Goal: Complete application form

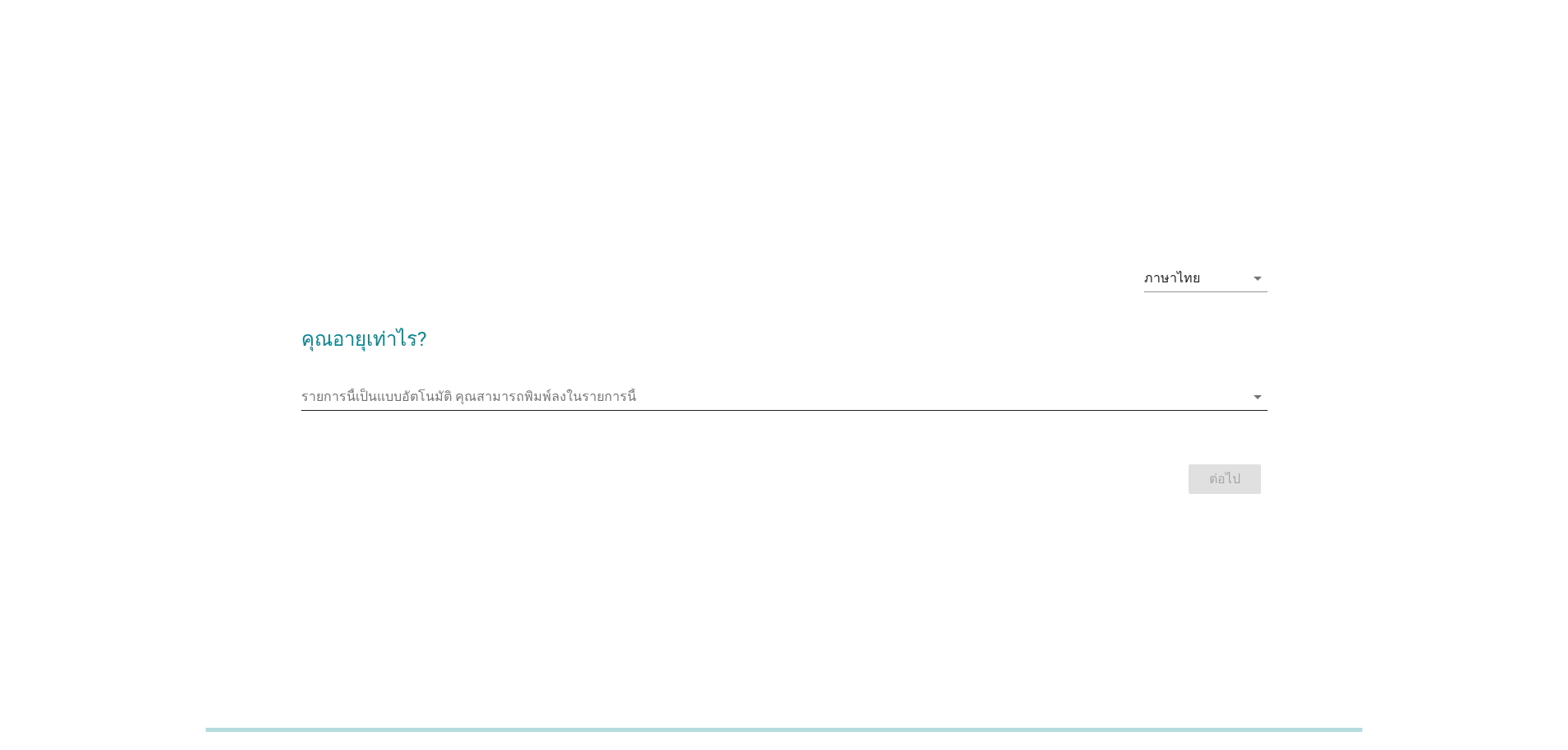
click at [1256, 402] on icon "arrow_drop_down" at bounding box center [1257, 397] width 20 height 20
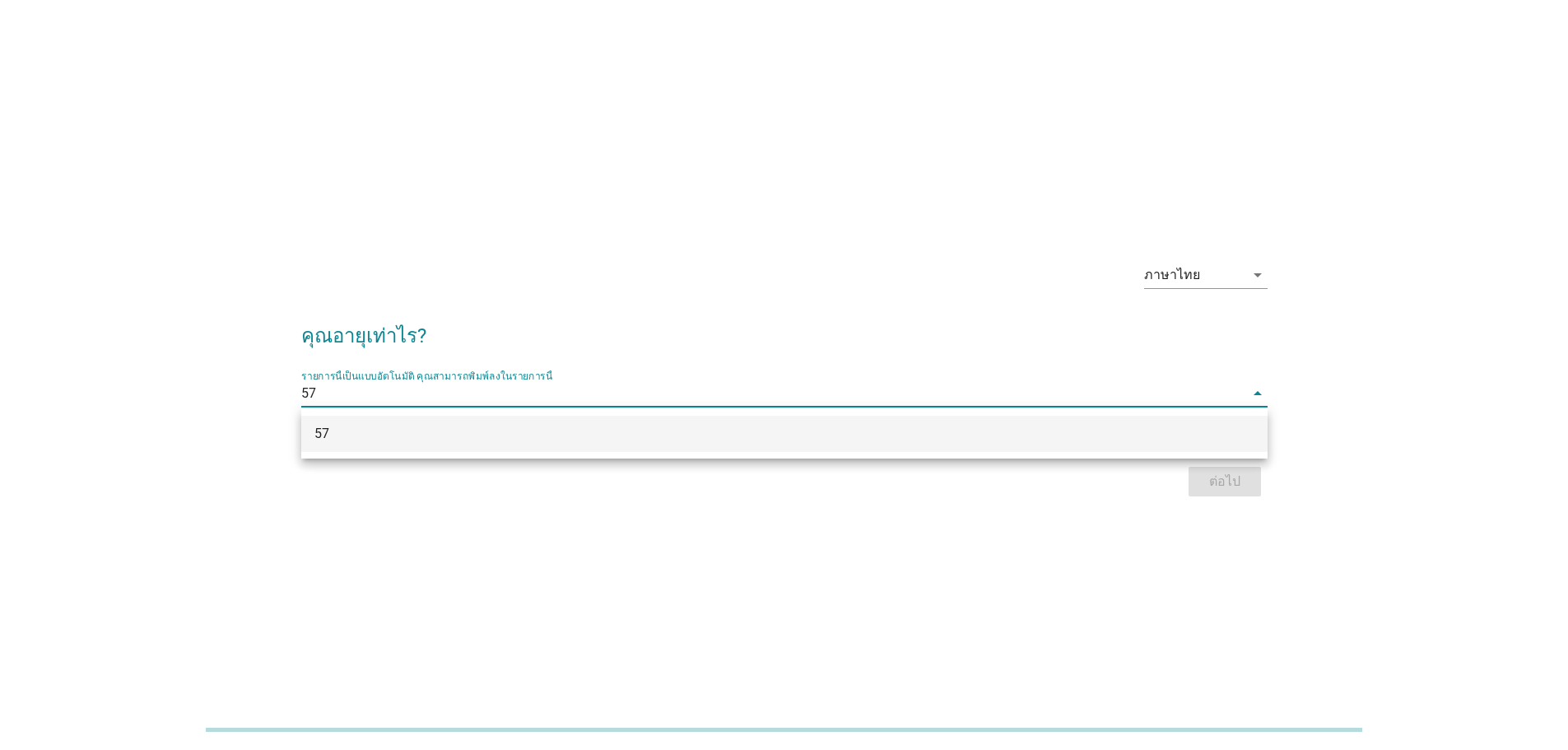
type input "57"
click at [1151, 562] on div "ภาษาไทย arrow_drop_down คุณอายุเท่าไร? รายการนี้เป็นแบบอัตโนมัติ [PERSON_NAME]พ…" at bounding box center [784, 375] width 1568 height 750
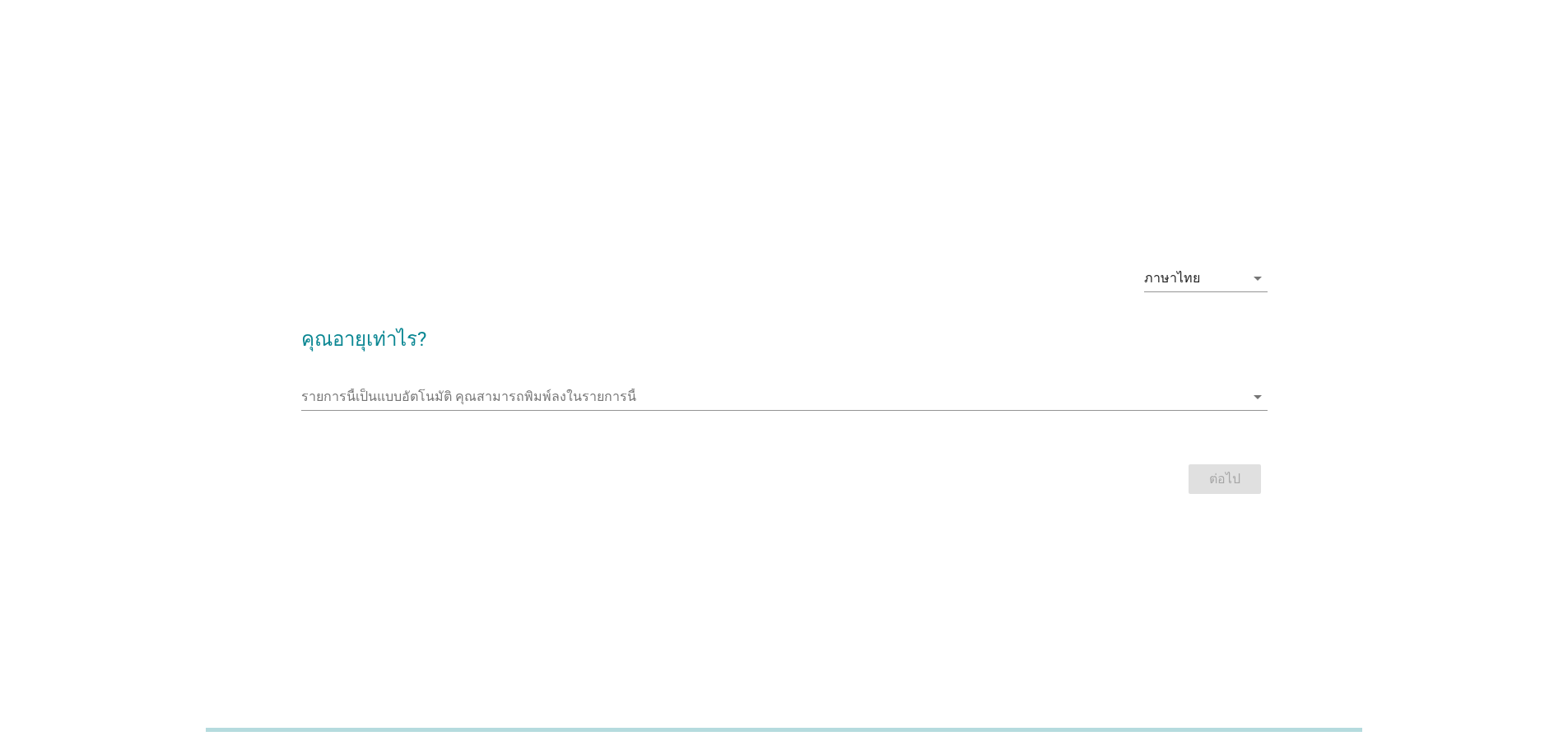
click at [1230, 475] on div "ต่อไป" at bounding box center [784, 478] width 966 height 39
click at [1258, 402] on icon "arrow_drop_down" at bounding box center [1257, 397] width 20 height 20
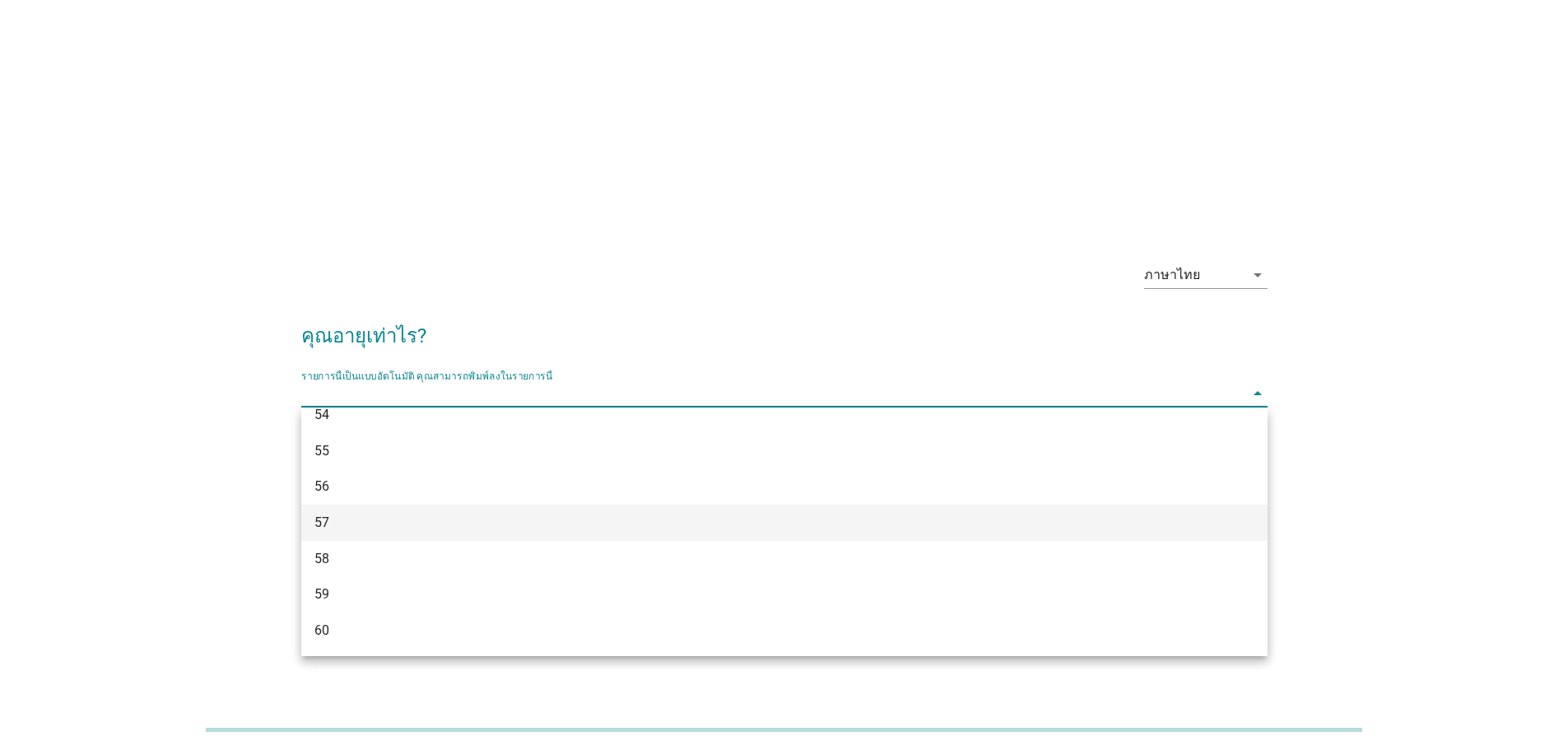
scroll to position [1307, 0]
click at [374, 528] on div "57" at bounding box center [744, 525] width 861 height 20
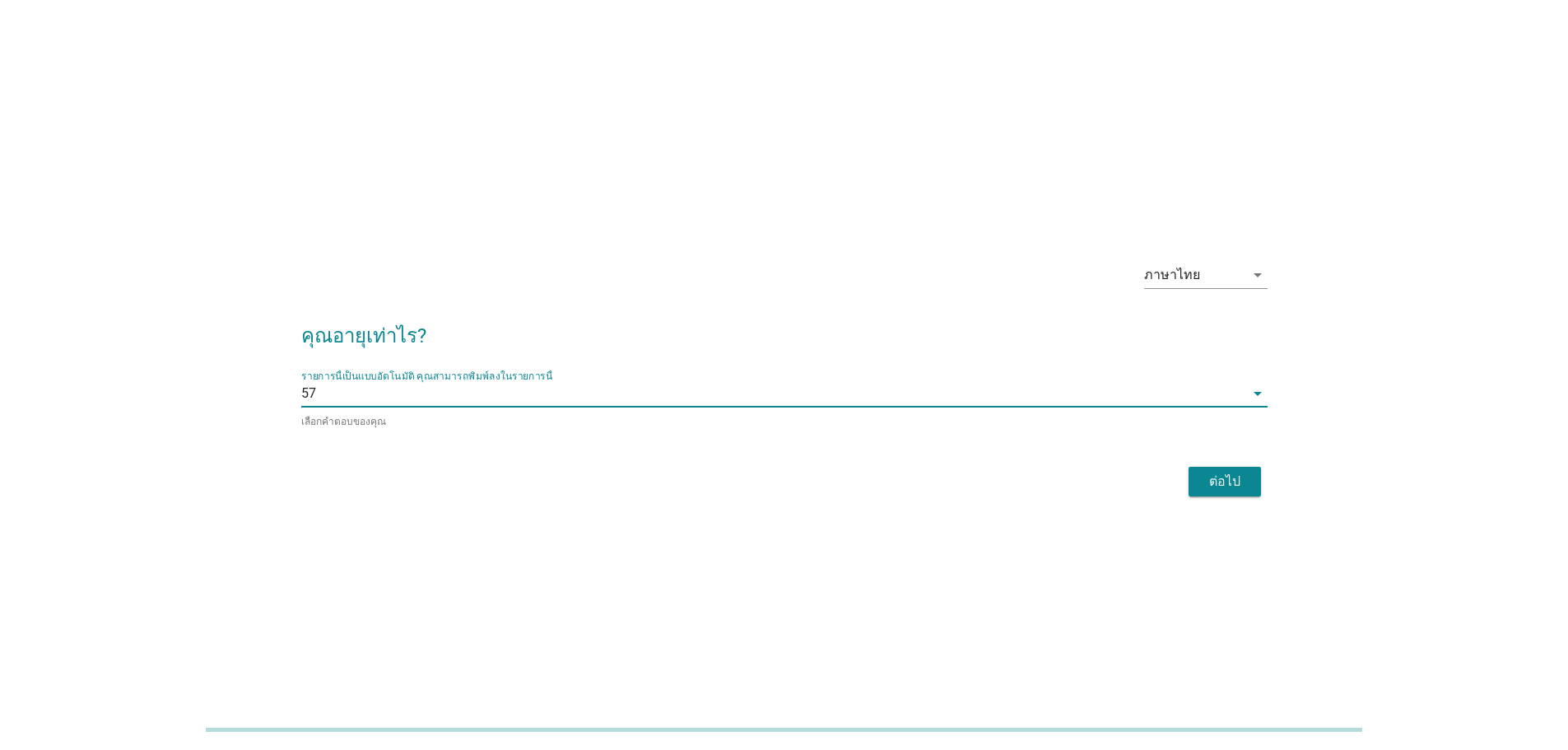
click at [1224, 490] on button "ต่อไป" at bounding box center [1224, 481] width 72 height 30
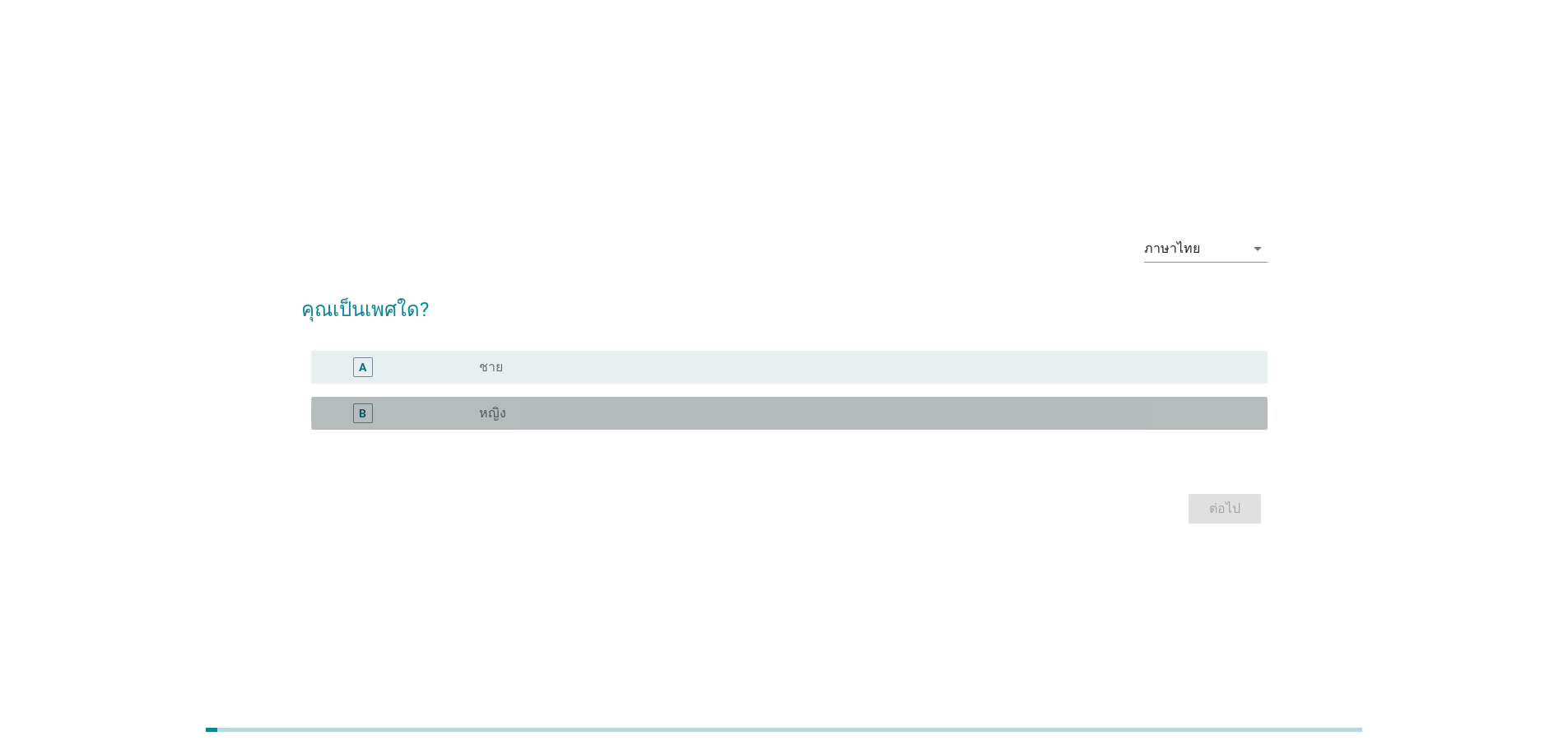
click at [363, 407] on div "B" at bounding box center [363, 413] width 8 height 17
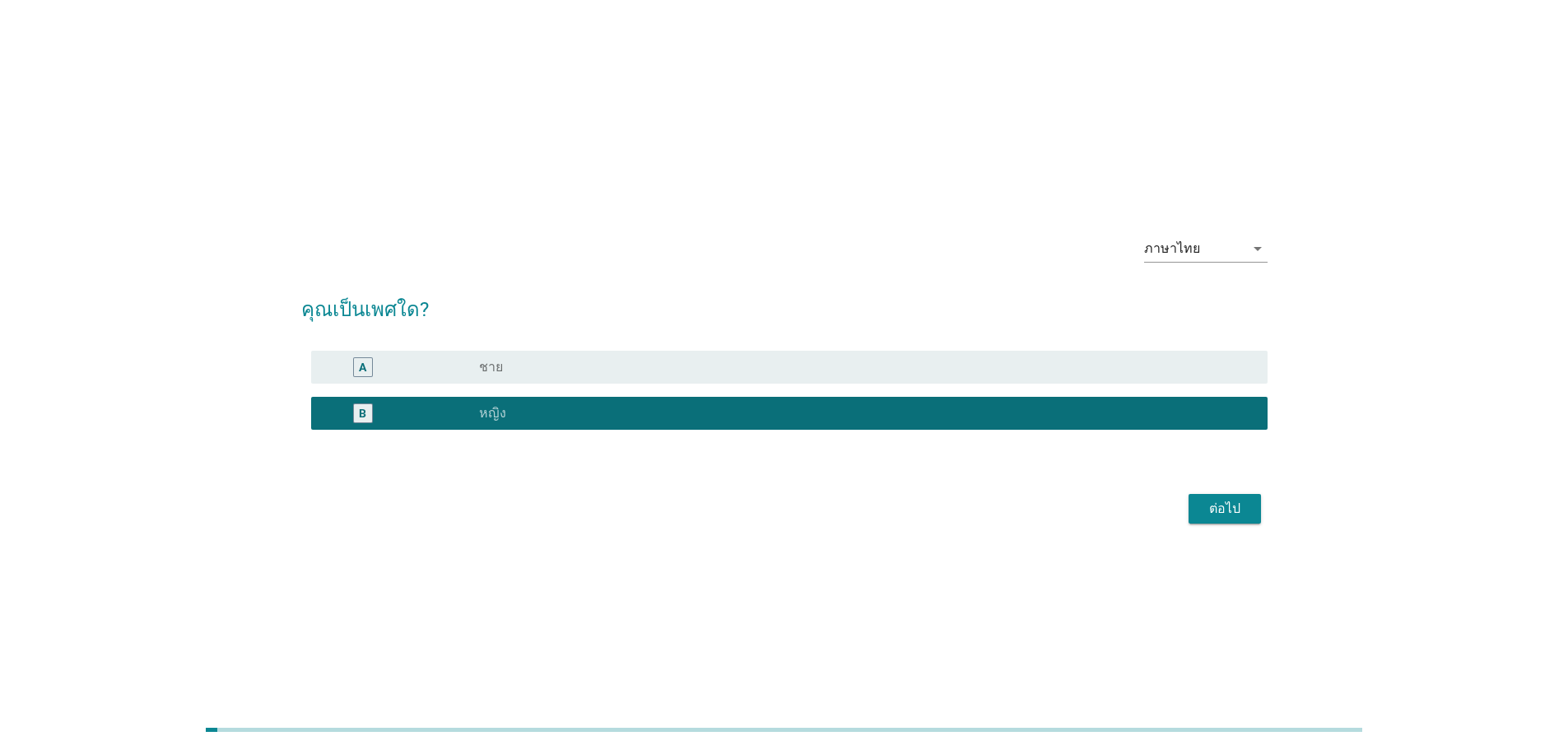
click at [1230, 510] on div "ต่อไป" at bounding box center [1224, 508] width 46 height 20
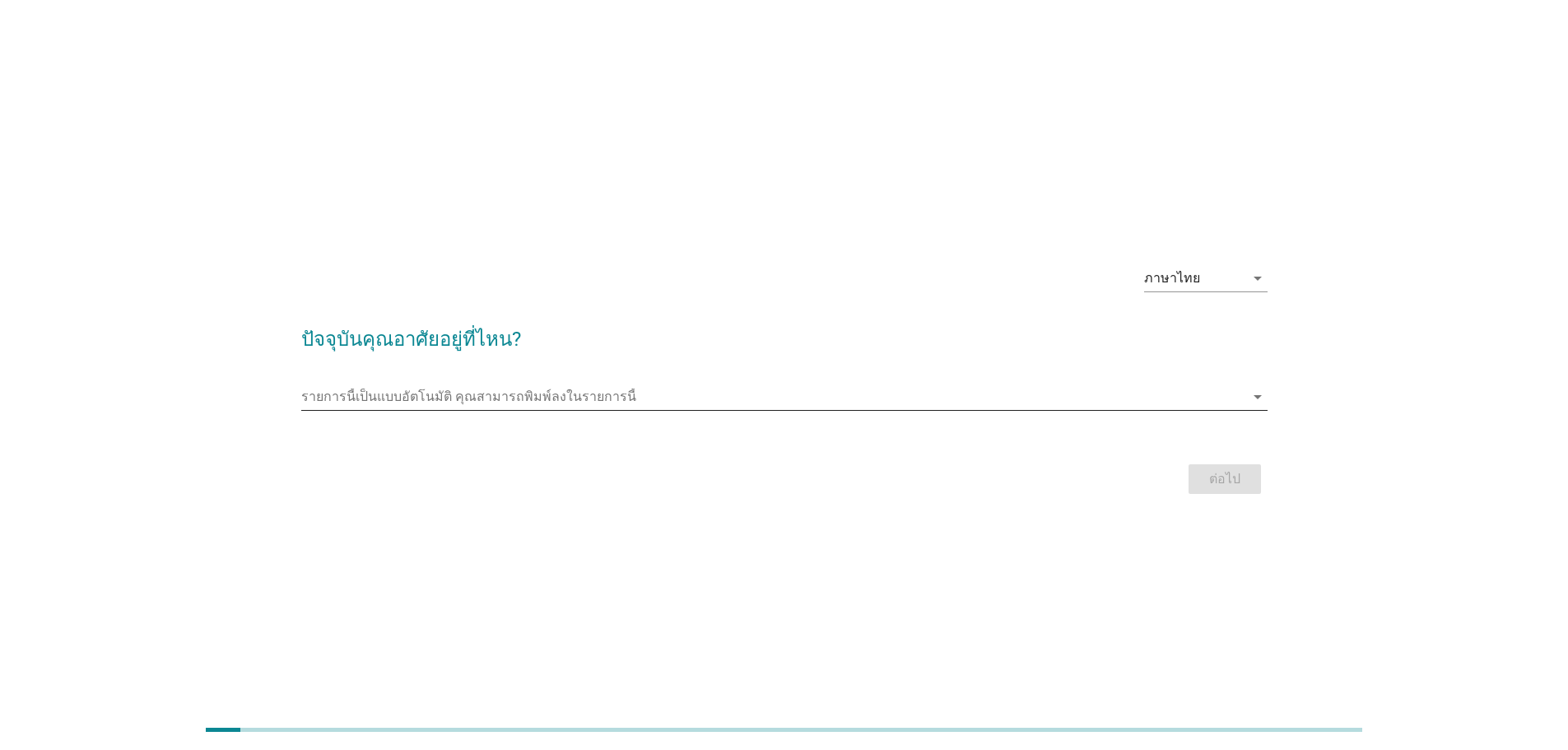
click at [1258, 400] on icon "arrow_drop_down" at bounding box center [1257, 397] width 20 height 20
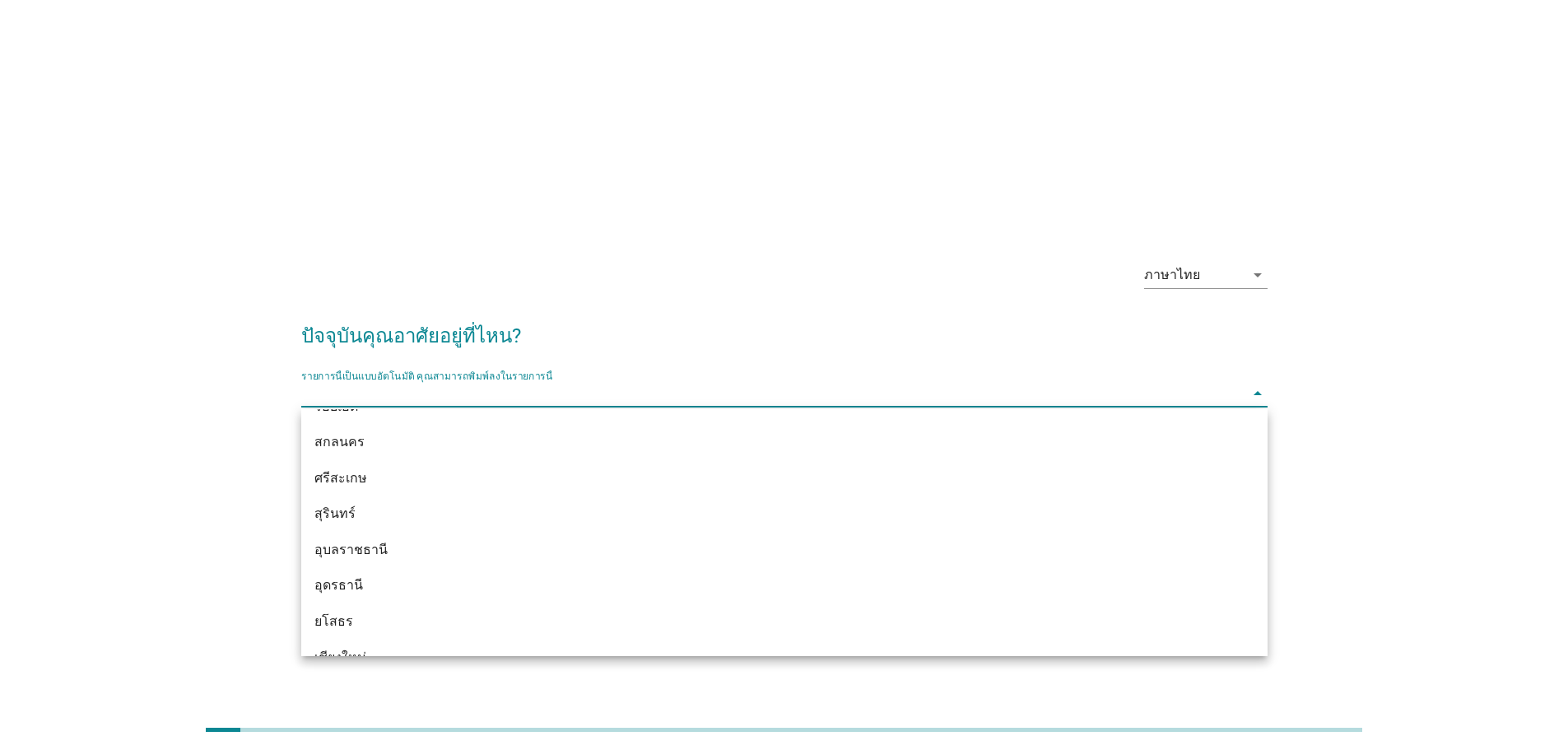
scroll to position [576, 0]
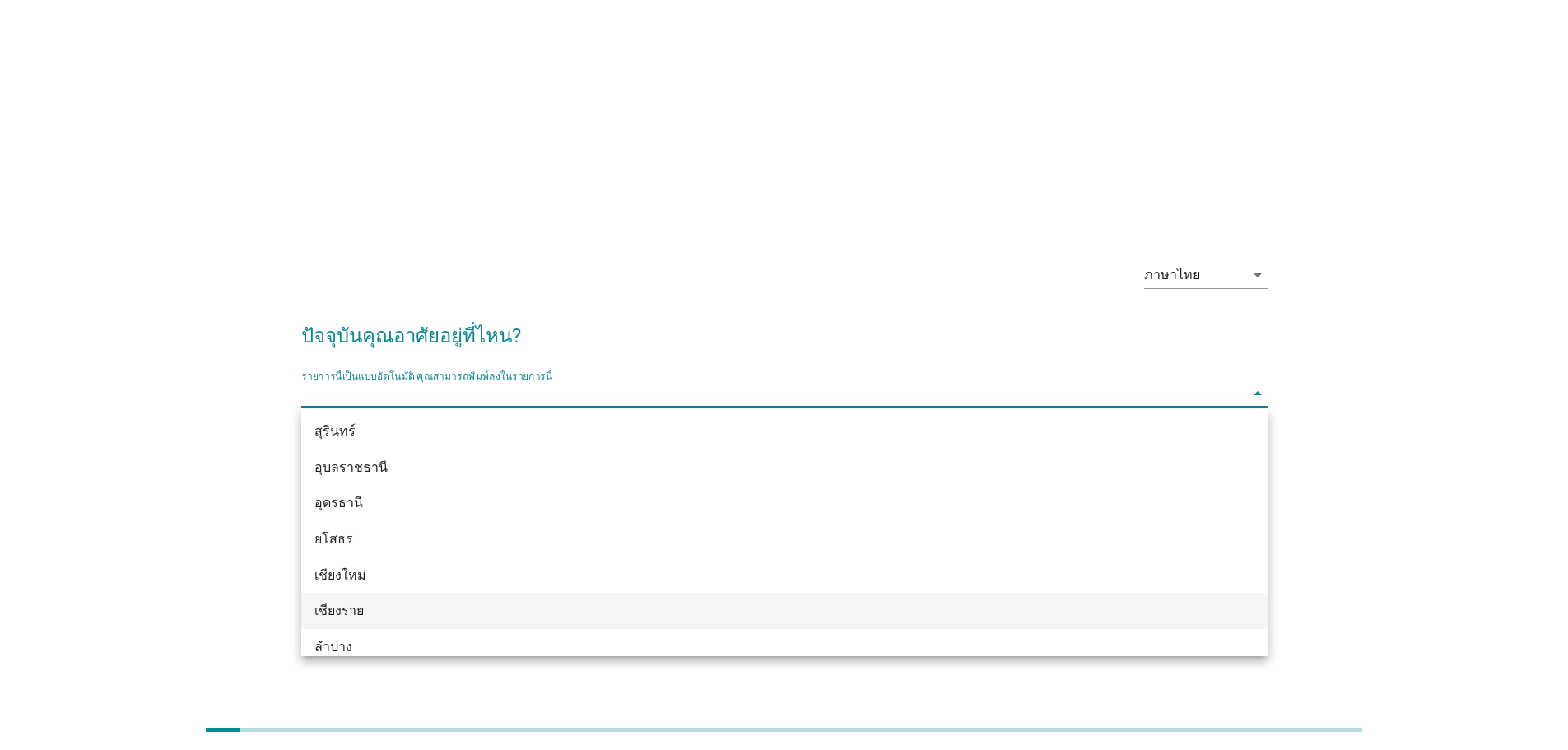
click at [448, 609] on div "เชียงราย" at bounding box center [744, 611] width 861 height 20
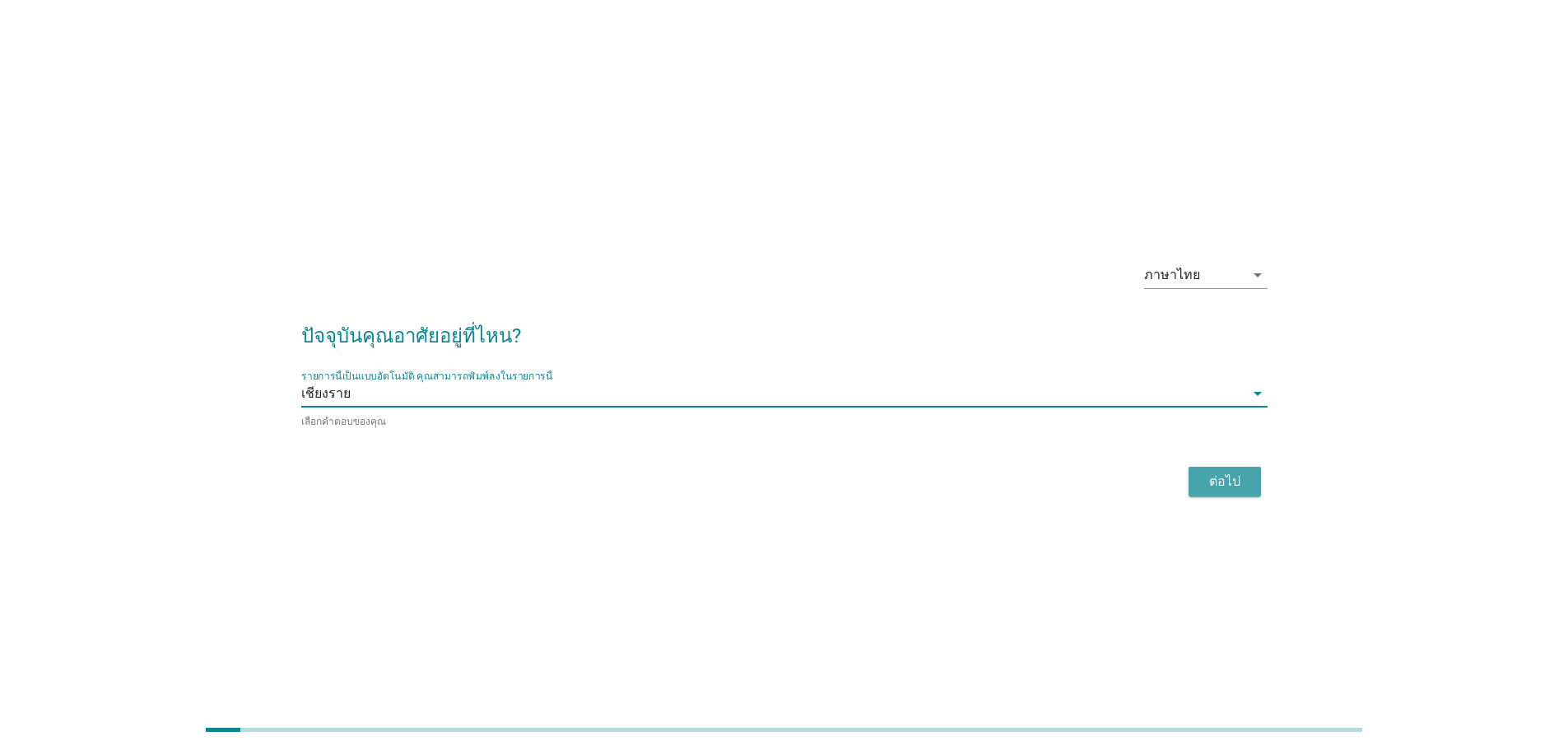
click at [1209, 469] on button "ต่อไป" at bounding box center [1224, 481] width 72 height 30
